Goal: Browse casually: Explore the website without a specific task or goal

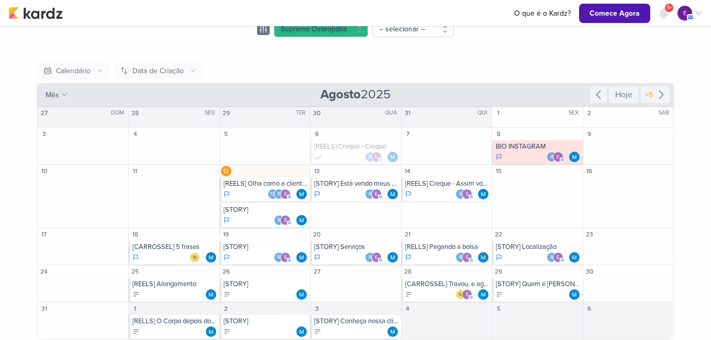
scroll to position [72, 0]
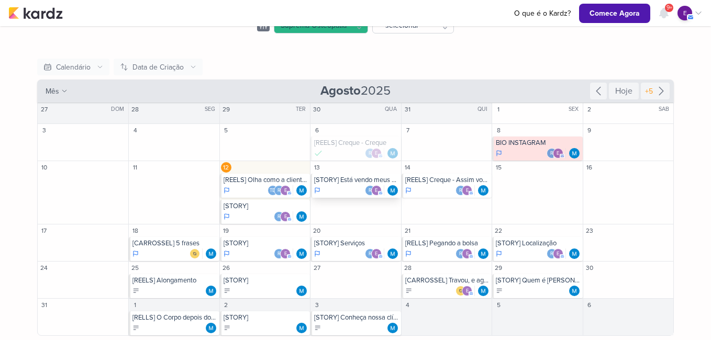
click at [371, 187] on div "e" at bounding box center [376, 190] width 10 height 10
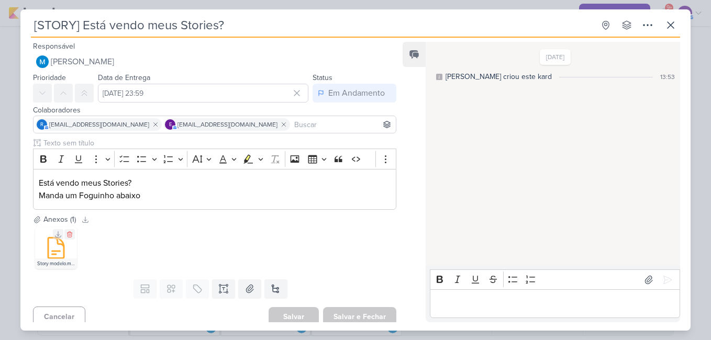
click at [46, 250] on icon at bounding box center [55, 248] width 25 height 25
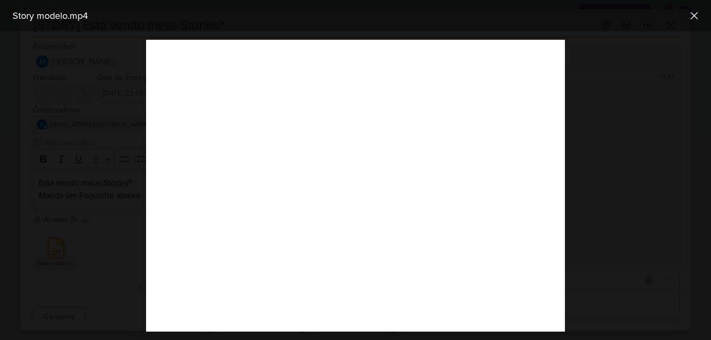
click at [120, 234] on div at bounding box center [355, 185] width 711 height 309
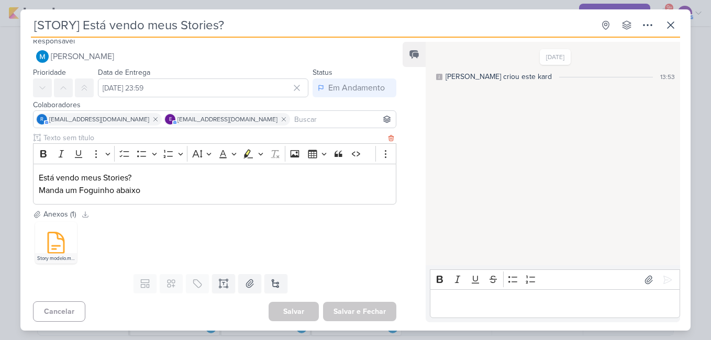
scroll to position [7, 0]
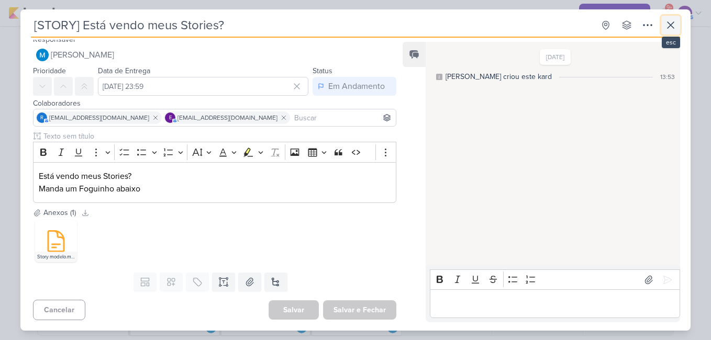
click at [670, 24] on icon at bounding box center [670, 25] width 13 height 13
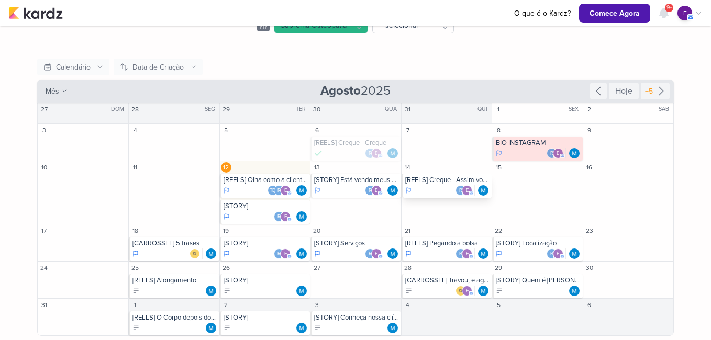
click at [443, 187] on div "r e" at bounding box center [447, 190] width 84 height 10
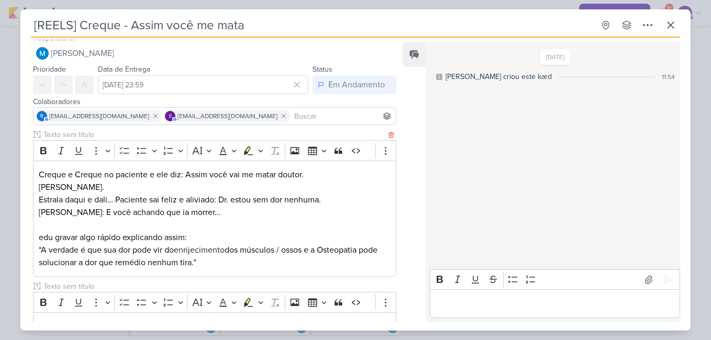
scroll to position [0, 0]
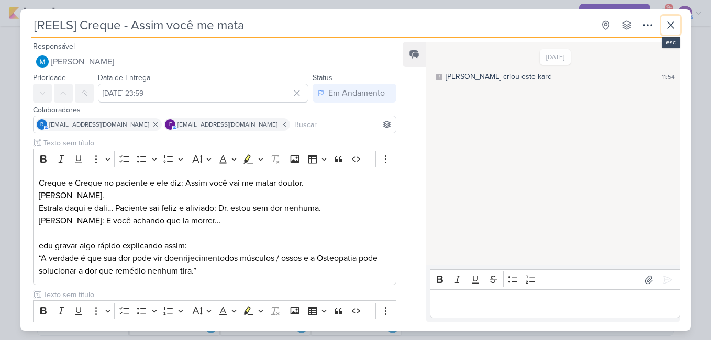
click at [675, 24] on icon at bounding box center [670, 25] width 13 height 13
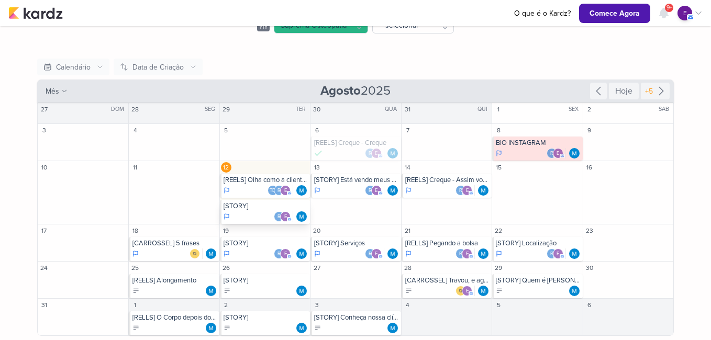
click at [247, 213] on div "r e" at bounding box center [265, 216] width 84 height 10
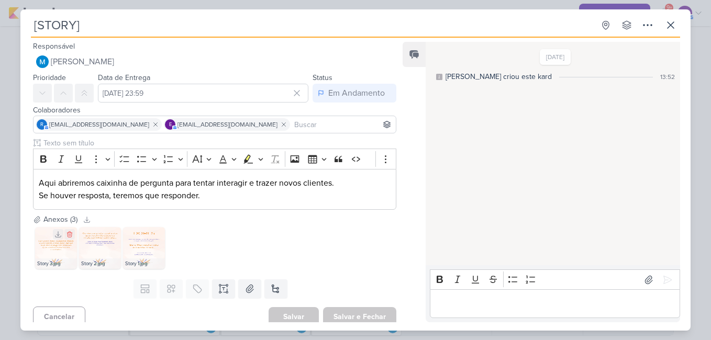
click at [55, 253] on img at bounding box center [56, 248] width 42 height 42
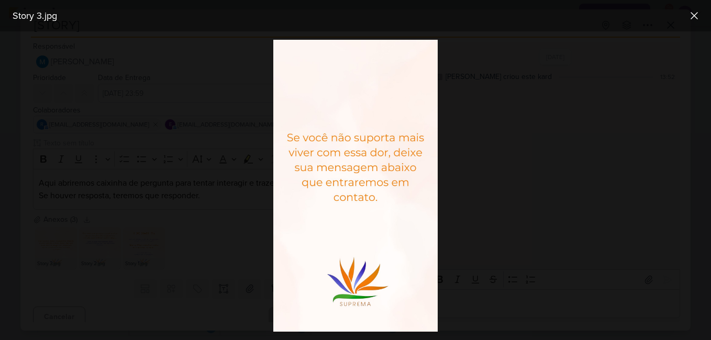
click at [573, 172] on div at bounding box center [355, 185] width 711 height 309
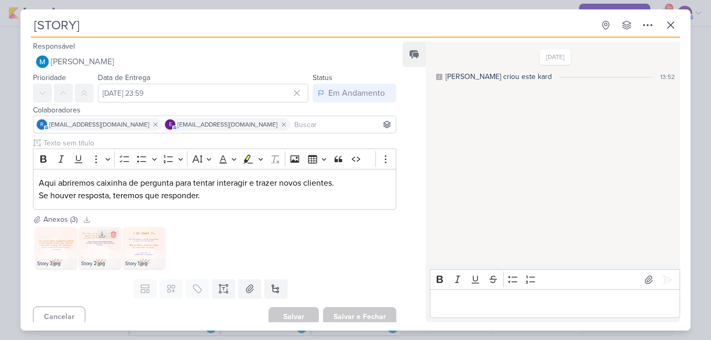
click at [96, 242] on img at bounding box center [100, 248] width 42 height 42
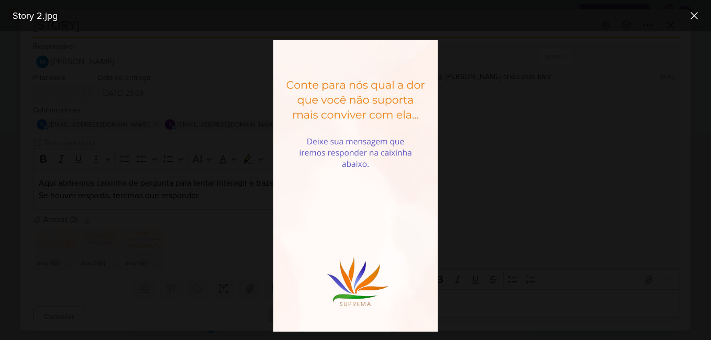
click at [245, 251] on div at bounding box center [355, 185] width 711 height 309
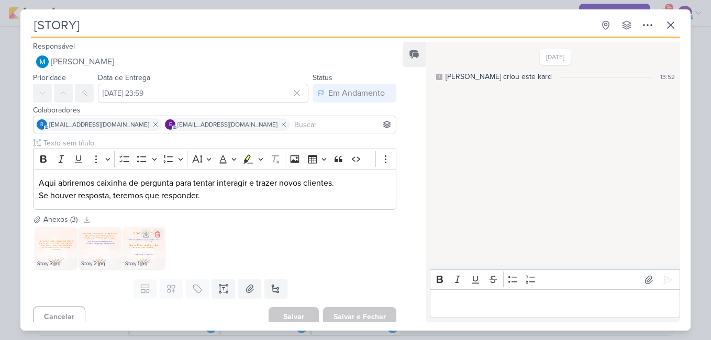
click at [141, 241] on img at bounding box center [144, 248] width 42 height 42
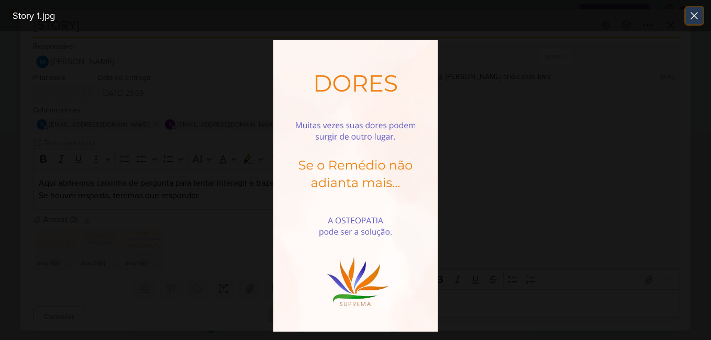
click at [690, 17] on icon at bounding box center [694, 15] width 13 height 13
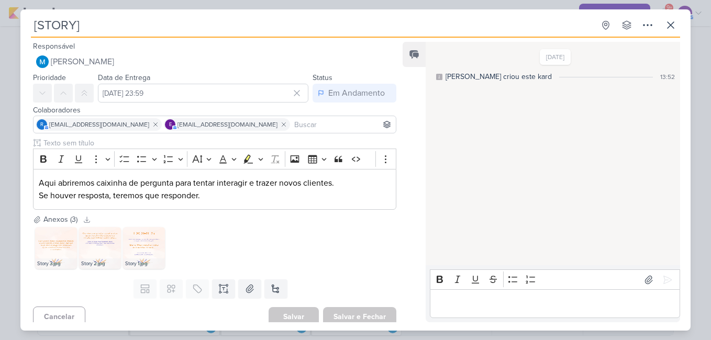
scroll to position [7, 0]
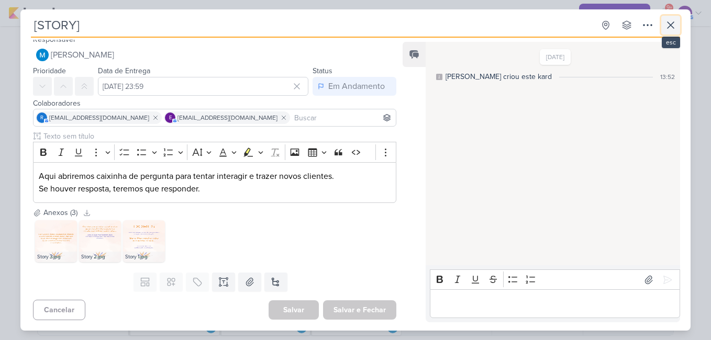
click at [673, 25] on icon at bounding box center [670, 25] width 13 height 13
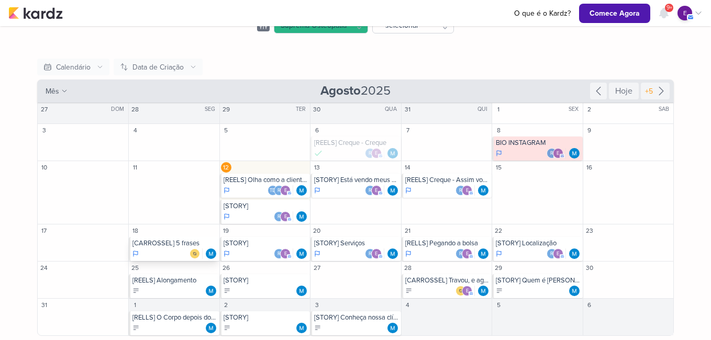
click at [163, 248] on div "[CARROSSEL] 5 frases" at bounding box center [174, 249] width 90 height 24
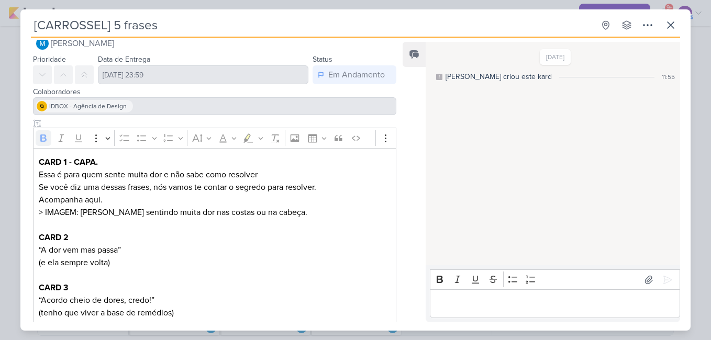
scroll to position [0, 0]
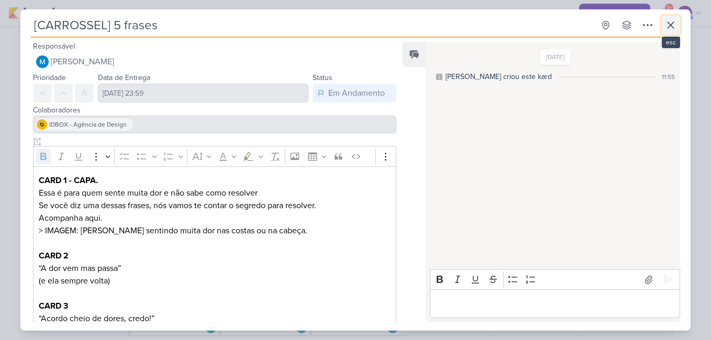
click at [672, 25] on icon at bounding box center [670, 25] width 6 height 6
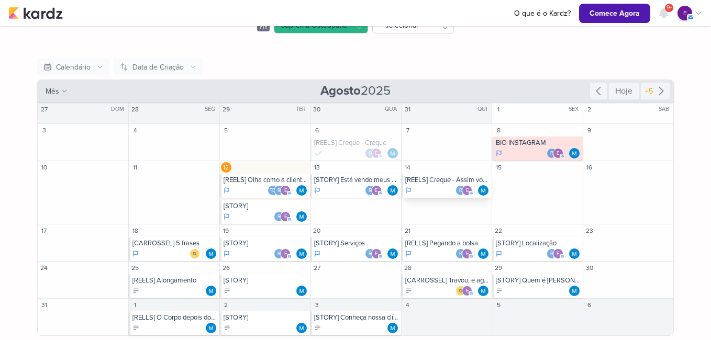
click at [453, 184] on div "[REELS] Creque - Assim você me mata r e" at bounding box center [446, 186] width 90 height 24
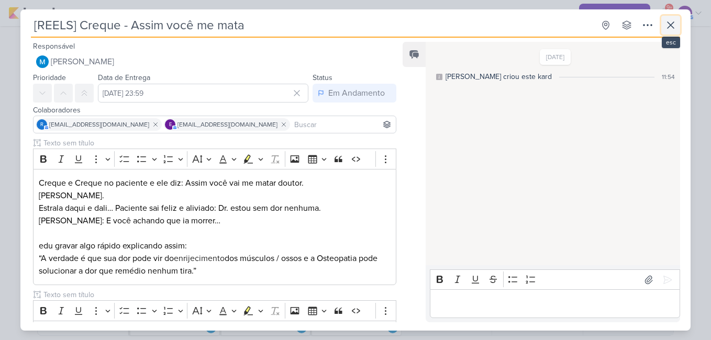
click at [670, 29] on icon at bounding box center [670, 25] width 13 height 13
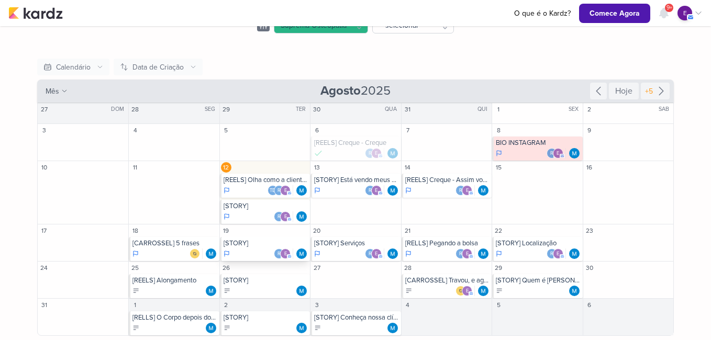
click at [252, 248] on div "[STORY] r e" at bounding box center [265, 249] width 90 height 24
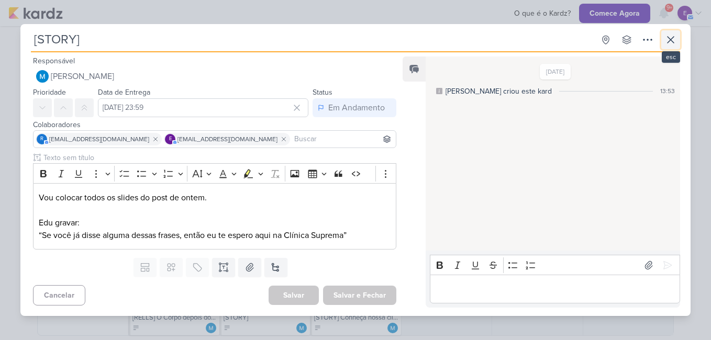
click at [667, 40] on icon at bounding box center [670, 39] width 13 height 13
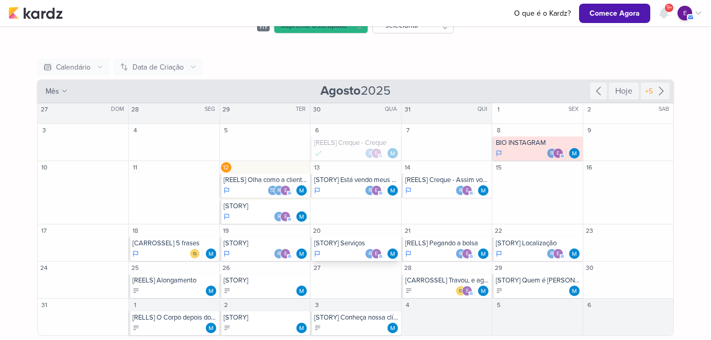
click at [353, 248] on div "[STORY] Serviços r e" at bounding box center [355, 249] width 90 height 24
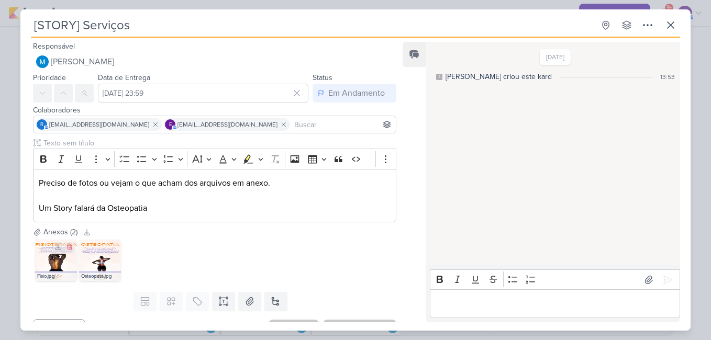
click at [43, 263] on img at bounding box center [56, 261] width 42 height 42
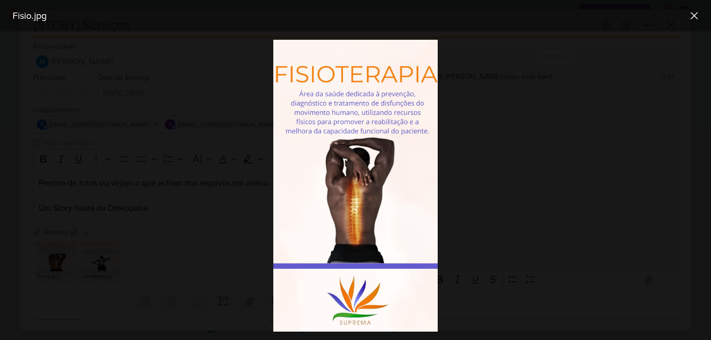
click at [484, 209] on div at bounding box center [355, 185] width 711 height 309
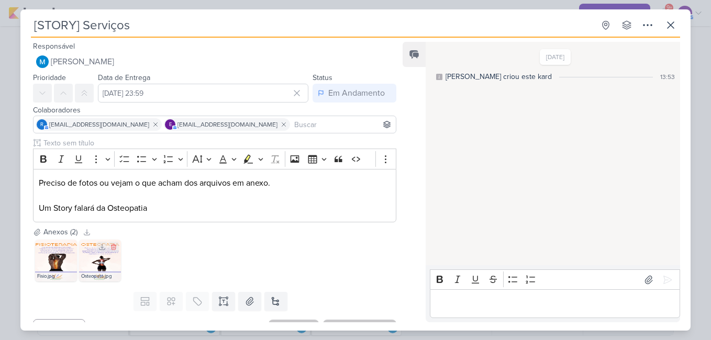
click at [110, 253] on img at bounding box center [100, 261] width 42 height 42
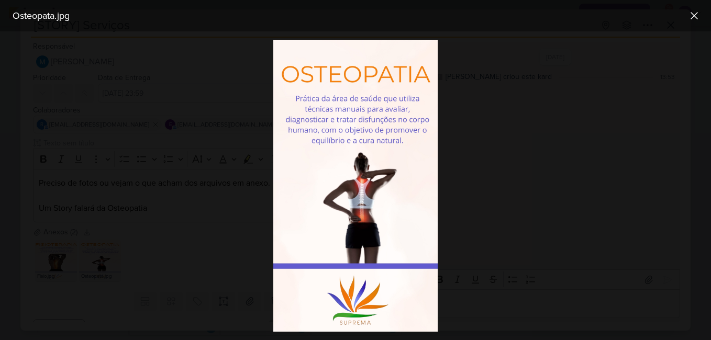
click at [203, 261] on div at bounding box center [355, 185] width 711 height 309
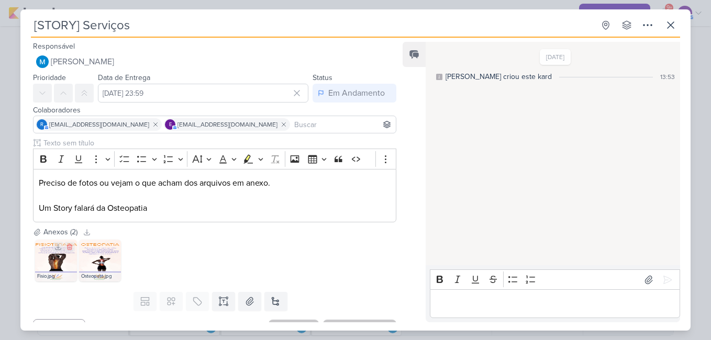
click at [57, 263] on img at bounding box center [56, 261] width 42 height 42
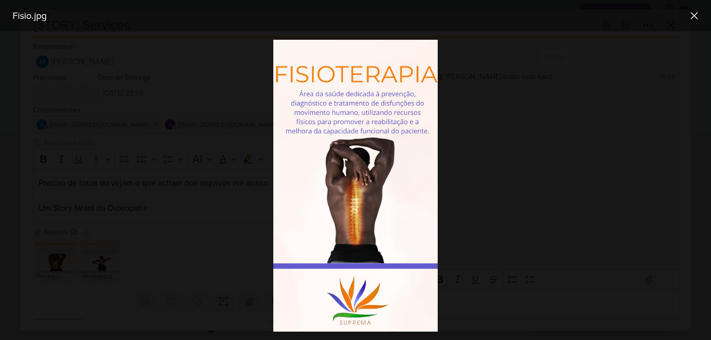
click at [382, 124] on img at bounding box center [355, 186] width 164 height 292
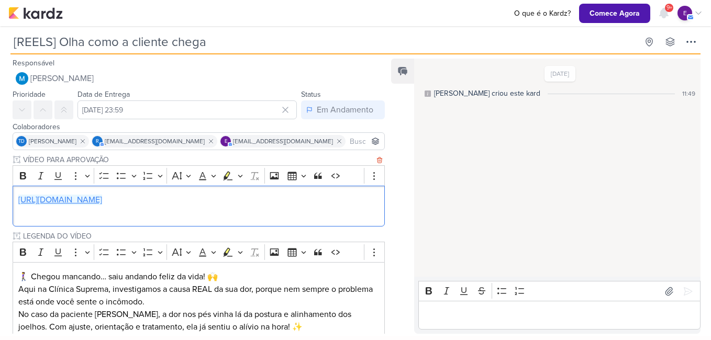
click at [102, 199] on link "https://drive.google.com/drive/folders/1vY_jcvlA03jPkKfEQiA0l8-89qzyzIqU" at bounding box center [60, 200] width 84 height 10
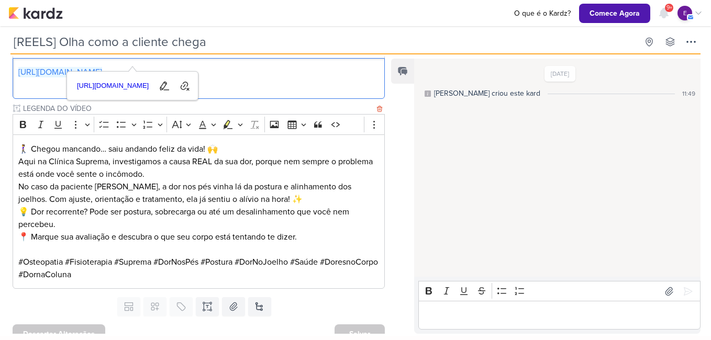
scroll to position [140, 0]
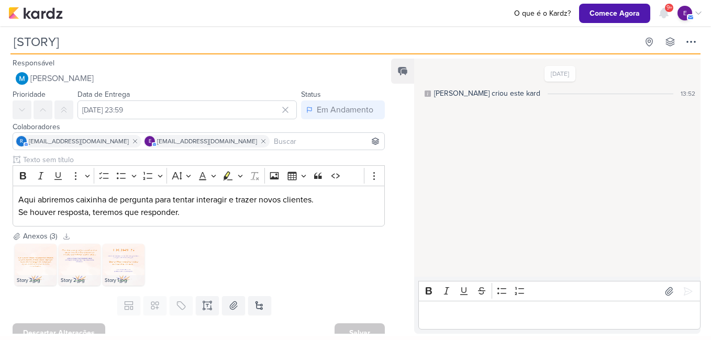
click at [456, 93] on div "[PERSON_NAME] criou este kard" at bounding box center [487, 93] width 106 height 11
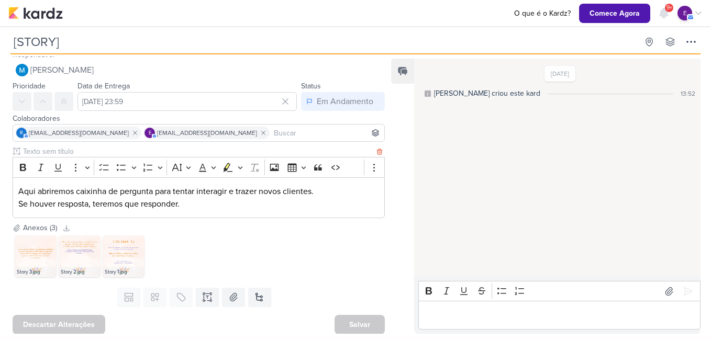
scroll to position [11, 0]
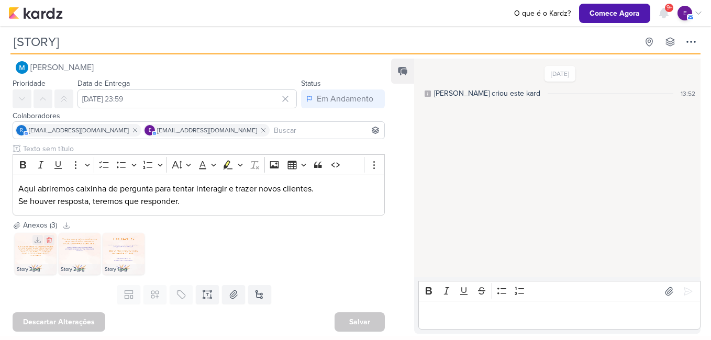
click at [33, 252] on img at bounding box center [36, 254] width 42 height 42
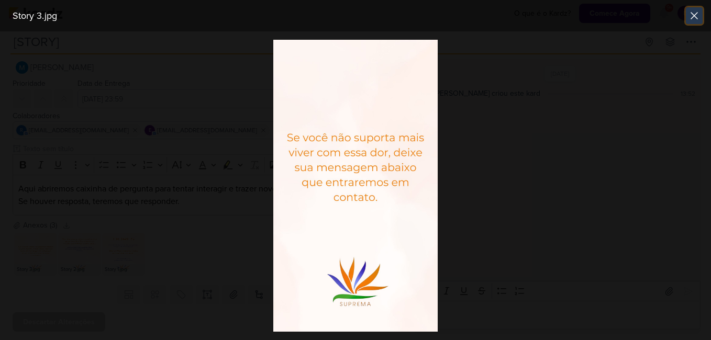
click at [692, 13] on icon at bounding box center [694, 16] width 6 height 6
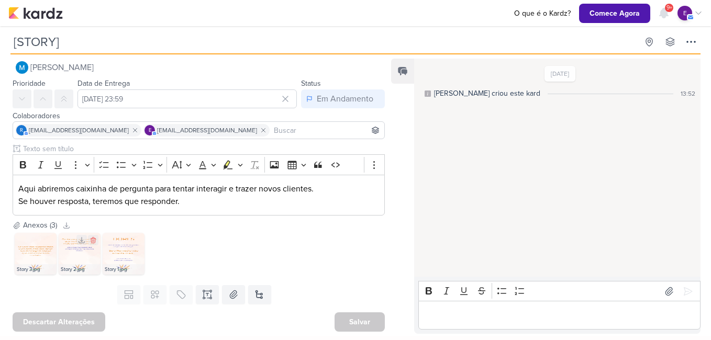
click at [80, 249] on img at bounding box center [80, 254] width 42 height 42
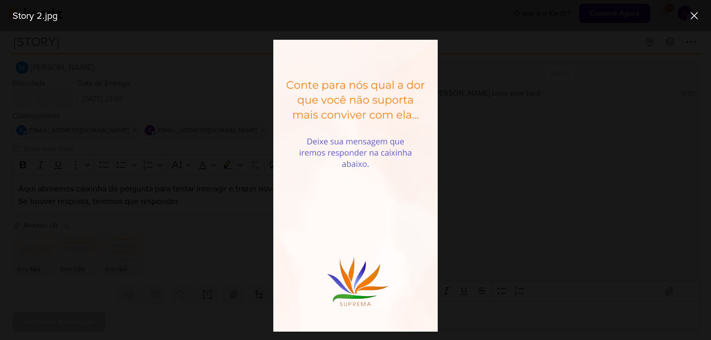
click at [197, 224] on div at bounding box center [355, 185] width 711 height 309
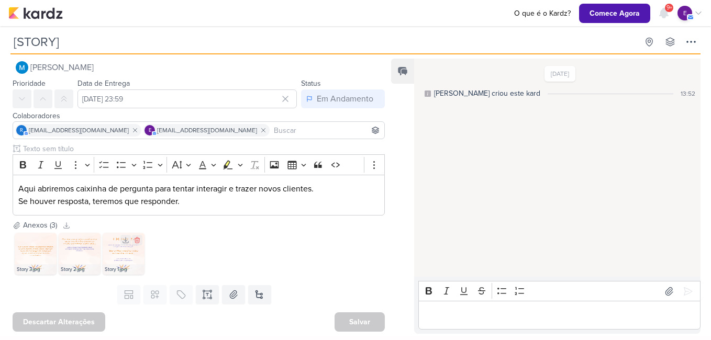
click at [118, 253] on img at bounding box center [124, 254] width 42 height 42
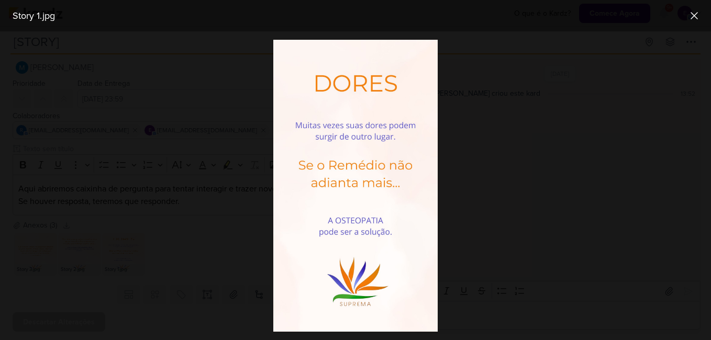
click at [123, 250] on div at bounding box center [355, 185] width 711 height 309
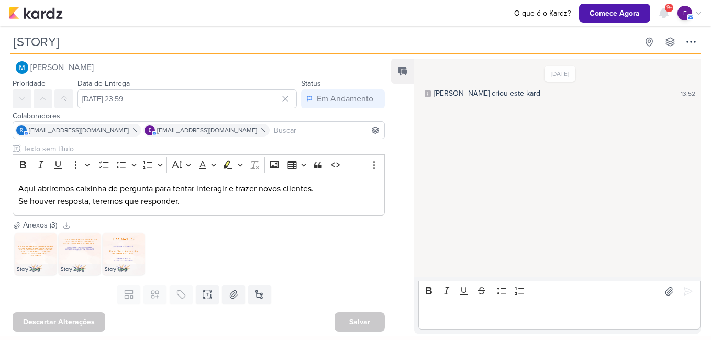
scroll to position [0, 0]
